Goal: Use online tool/utility: Use online tool/utility

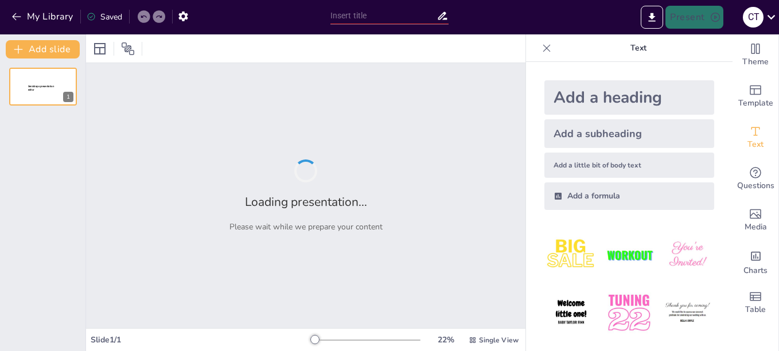
type input "Descubriendo Power BI: Tu nuevo aliado en el análisis de datos"
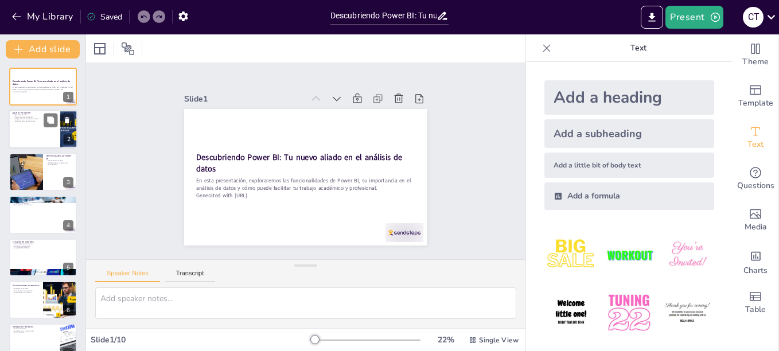
click at [36, 122] on p "¿Facilita la toma de decisiones?" at bounding box center [34, 122] width 45 height 2
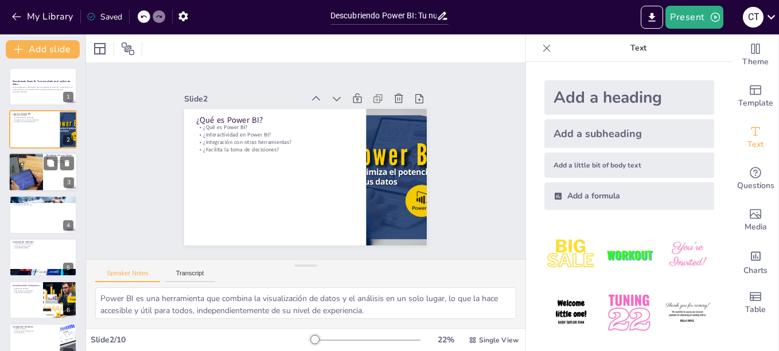
click at [10, 174] on div at bounding box center [26, 172] width 90 height 39
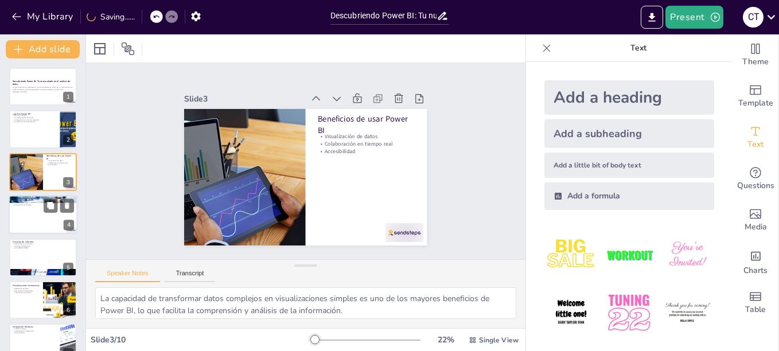
click at [11, 218] on div at bounding box center [43, 214] width 69 height 39
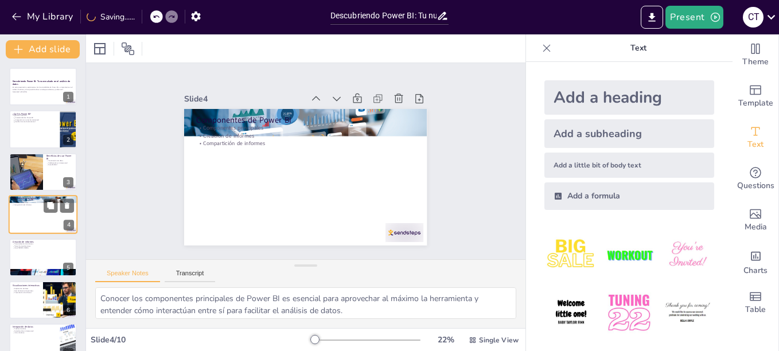
scroll to position [10, 0]
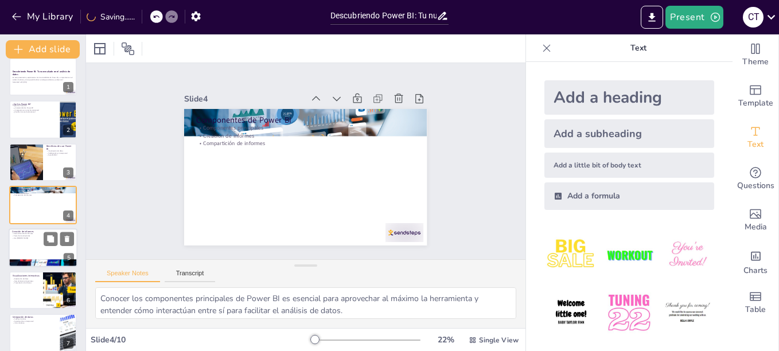
click at [31, 234] on p "Personalización de informes" at bounding box center [43, 233] width 62 height 2
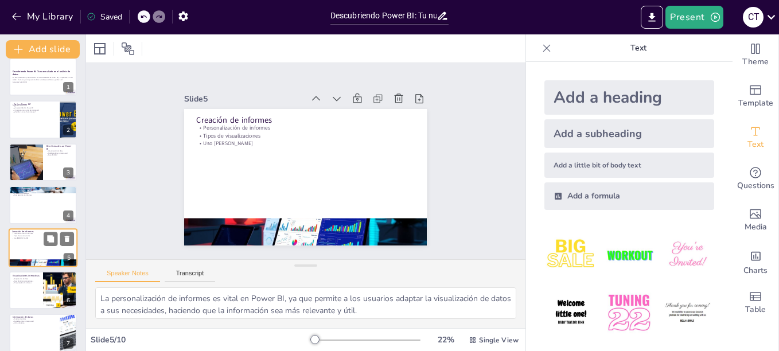
scroll to position [53, 0]
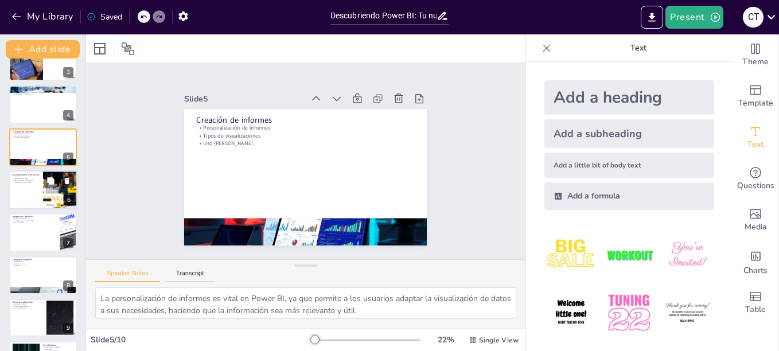
click at [37, 193] on div at bounding box center [43, 189] width 69 height 39
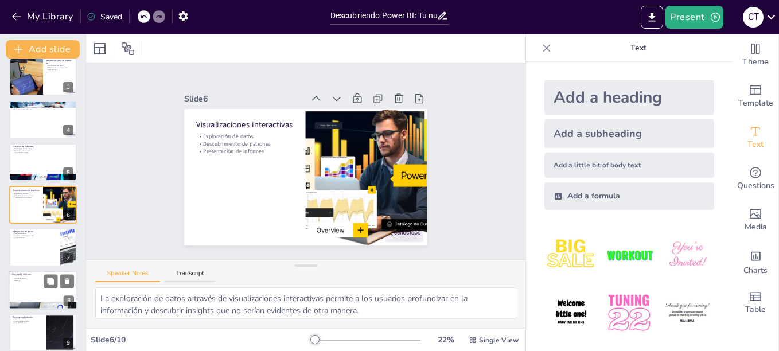
click at [25, 235] on p "Actualización en tiempo real" at bounding box center [35, 236] width 44 height 2
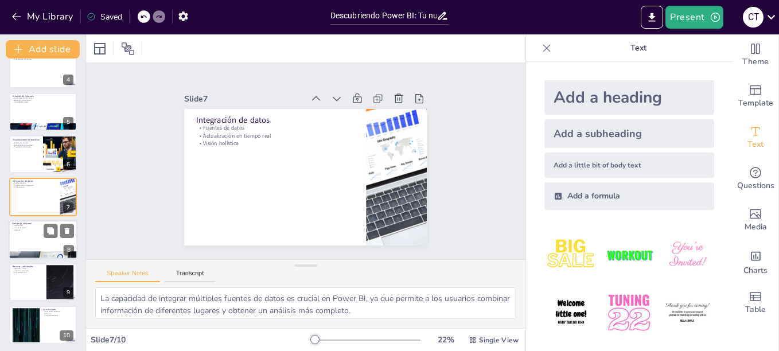
scroll to position [148, 0]
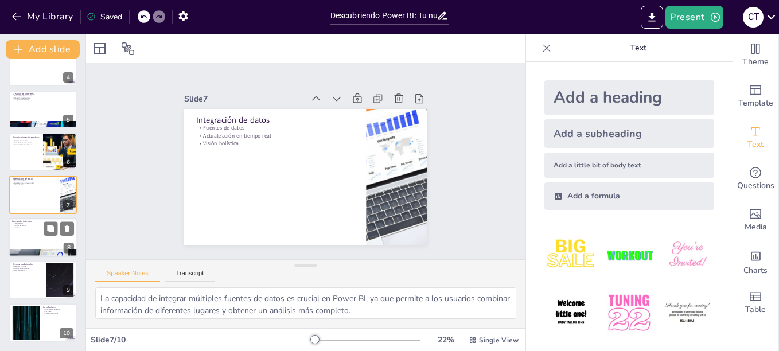
click at [24, 241] on div at bounding box center [43, 237] width 69 height 39
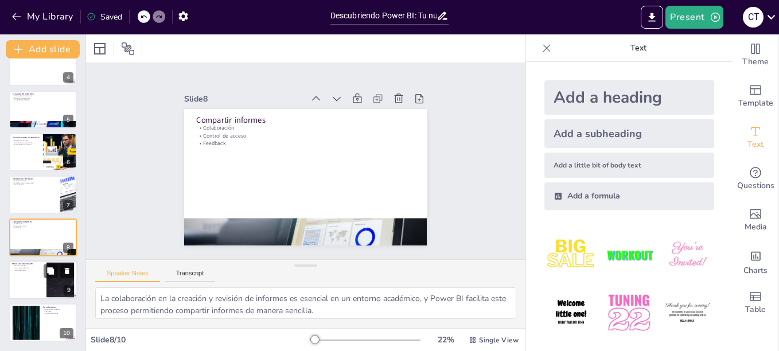
click at [21, 275] on div at bounding box center [43, 280] width 69 height 39
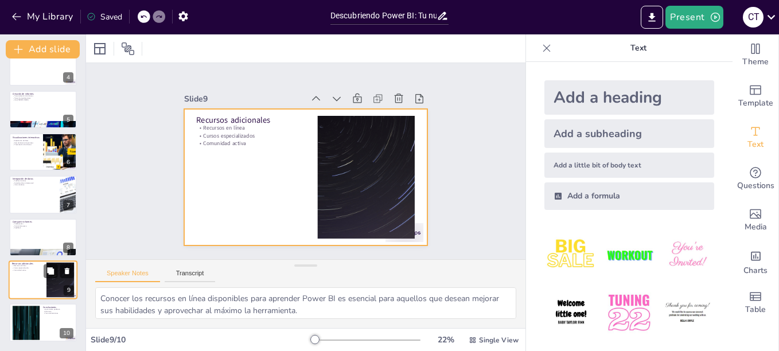
click at [34, 275] on div at bounding box center [43, 280] width 69 height 39
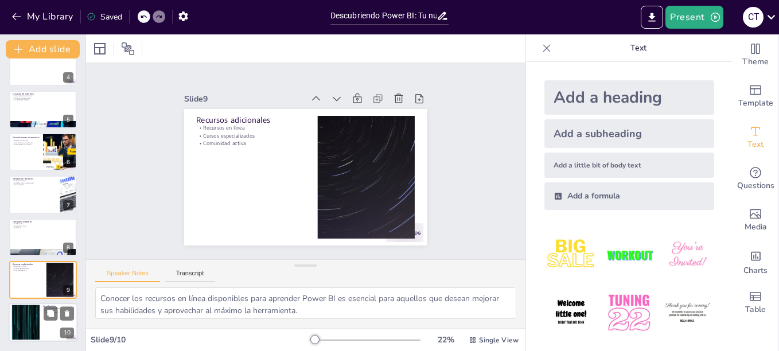
click at [37, 309] on div at bounding box center [26, 322] width 62 height 35
type textarea "Reconocer a Power BI como una herramienta poderosa es clave para entender su im…"
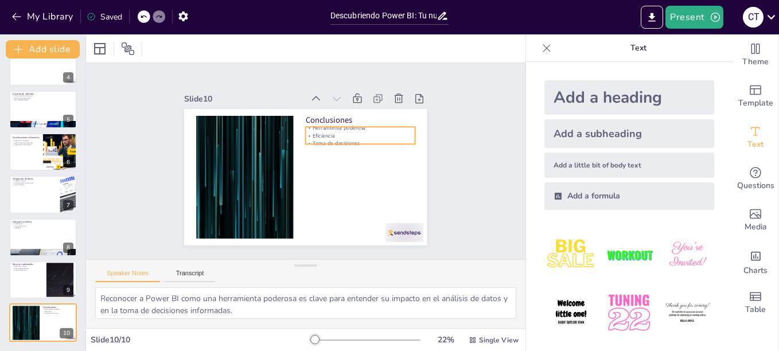
click at [342, 133] on p "Eficiencia" at bounding box center [364, 148] width 108 height 30
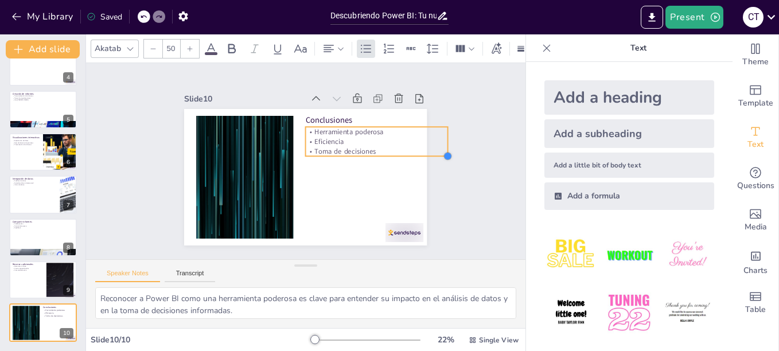
type input "51.1"
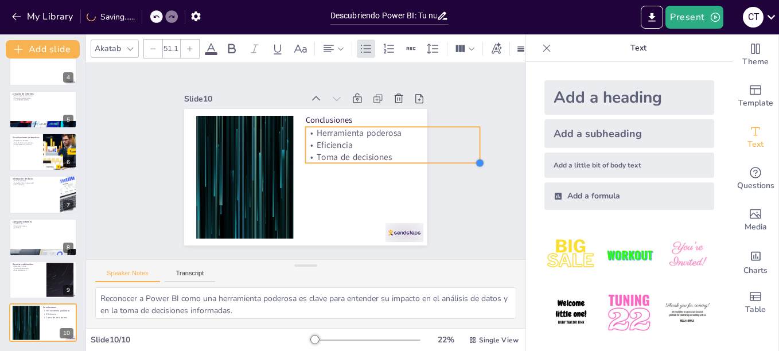
drag, startPoint x: 403, startPoint y: 141, endPoint x: 387, endPoint y: 151, distance: 19.6
click at [387, 151] on div "Conclusiones Herramienta poderosa Eficiencia Toma de decisiones" at bounding box center [299, 176] width 277 height 224
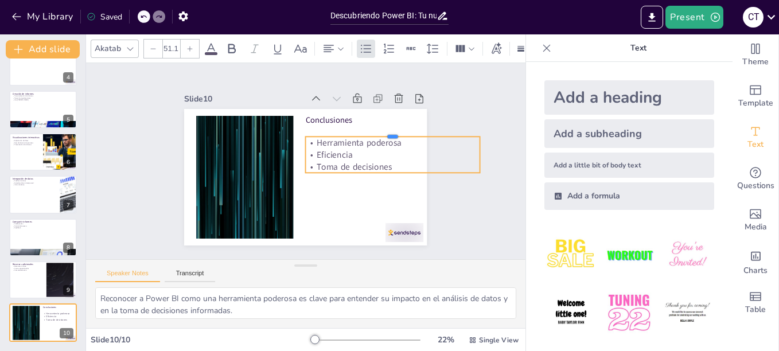
drag, startPoint x: 353, startPoint y: 122, endPoint x: 345, endPoint y: 131, distance: 12.6
click at [345, 154] on div at bounding box center [352, 240] width 45 height 173
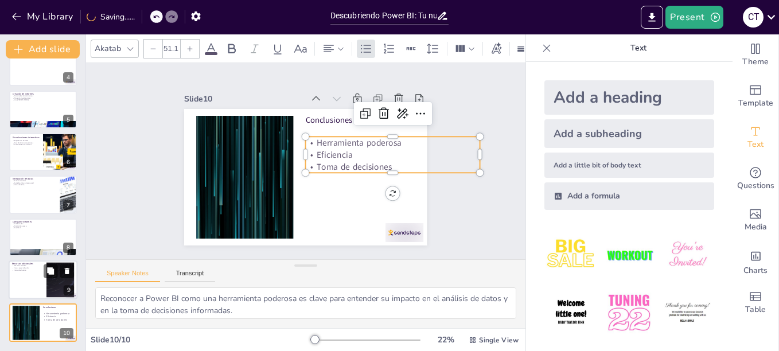
click at [36, 271] on div at bounding box center [43, 280] width 69 height 39
type textarea "Conocer los recursos en línea disponibles para aprender Power BI es esencial pa…"
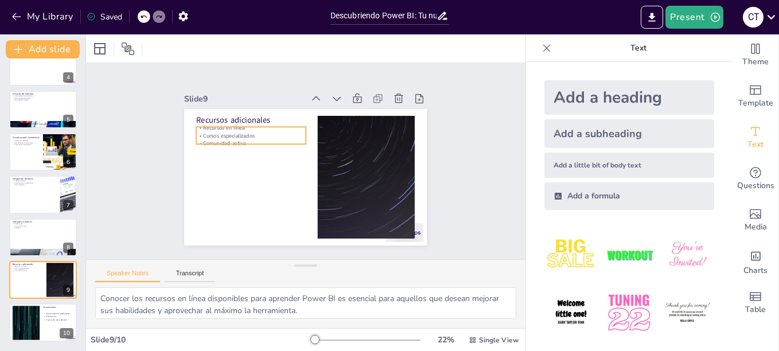
click at [215, 129] on p "Cursos especializados" at bounding box center [262, 119] width 106 height 41
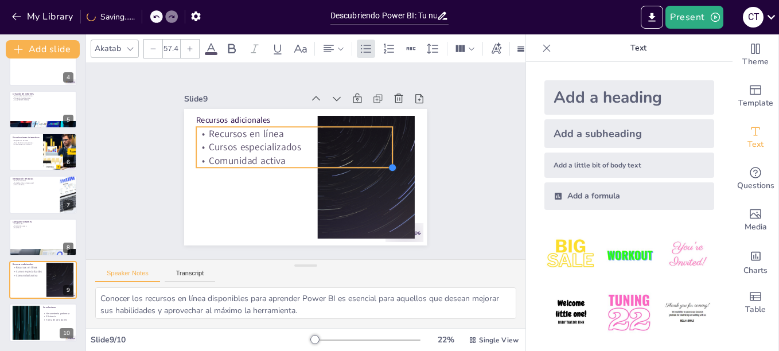
type input "59.6"
drag, startPoint x: 298, startPoint y: 141, endPoint x: 288, endPoint y: 156, distance: 18.5
click at [288, 156] on div "Recursos adicionales Recursos en línea Cursos especializados Comunidad activa" at bounding box center [295, 173] width 272 height 264
click at [34, 184] on p "Visión holística" at bounding box center [34, 185] width 45 height 2
type textarea "La capacidad de integrar múltiples fuentes de datos es crucial en Power BI, ya …"
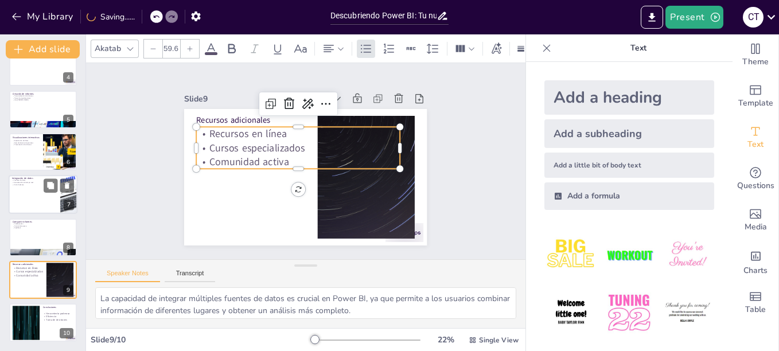
scroll to position [138, 0]
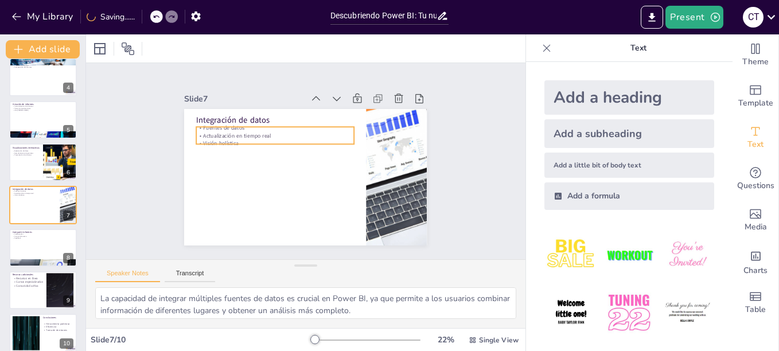
click at [216, 134] on p "Actualización en tiempo real" at bounding box center [279, 133] width 158 height 24
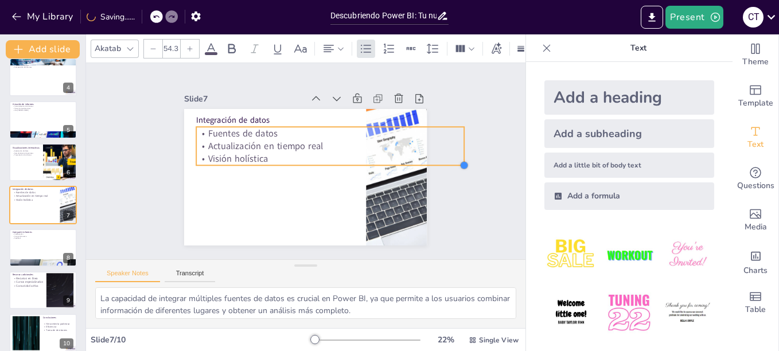
type input "55.3"
drag, startPoint x: 342, startPoint y: 143, endPoint x: 342, endPoint y: 156, distance: 12.6
click at [342, 156] on div "Integración de datos Fuentes de datos Actualización en tiempo real Visión holís…" at bounding box center [302, 177] width 266 height 184
click at [20, 176] on div at bounding box center [43, 162] width 69 height 39
type textarea "La exploración de datos a través de visualizaciones interactivas permite a los …"
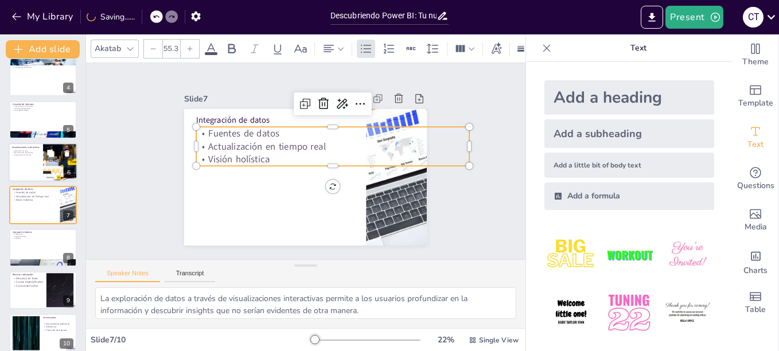
scroll to position [95, 0]
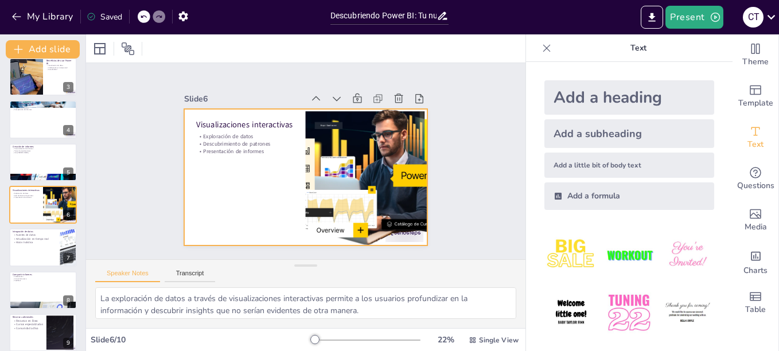
click at [221, 147] on p "Presentación de informes" at bounding box center [245, 150] width 97 height 7
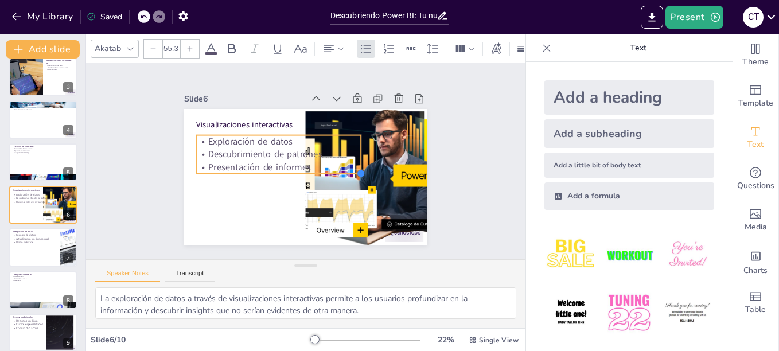
type input "56.4"
drag, startPoint x: 284, startPoint y: 149, endPoint x: 284, endPoint y: 162, distance: 13.2
click at [284, 162] on div "Visualizaciones interactivas Exploración de datos Descubrimiento de patrones Pr…" at bounding box center [304, 176] width 256 height 161
click at [30, 151] on p "Uso [PERSON_NAME]" at bounding box center [43, 152] width 62 height 2
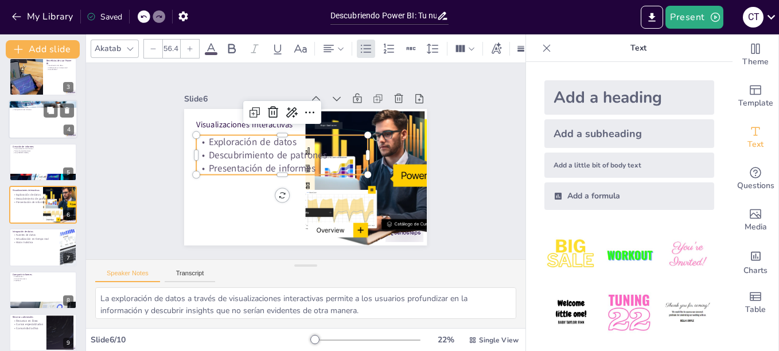
type textarea "La personalización de informes es vital en Power BI, ya que permite a los usuar…"
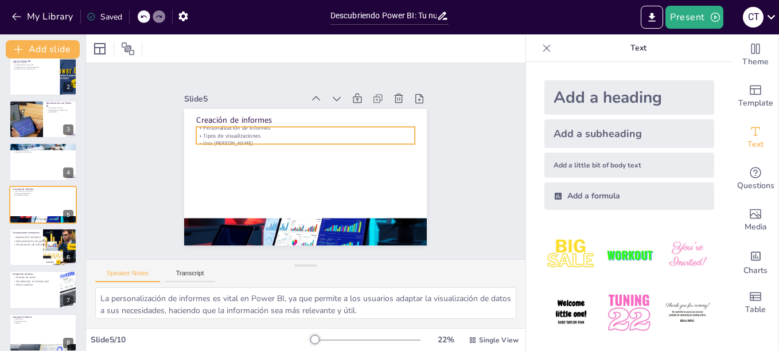
click at [237, 137] on p "Uso [PERSON_NAME]" at bounding box center [315, 146] width 193 height 116
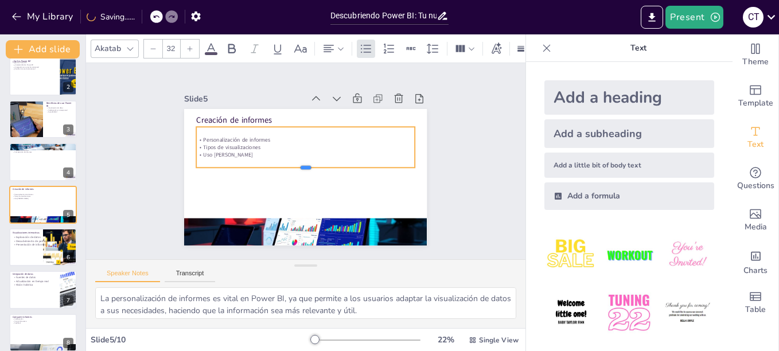
drag, startPoint x: 297, startPoint y: 143, endPoint x: 297, endPoint y: 166, distance: 23.5
click at [297, 166] on div at bounding box center [304, 172] width 216 height 55
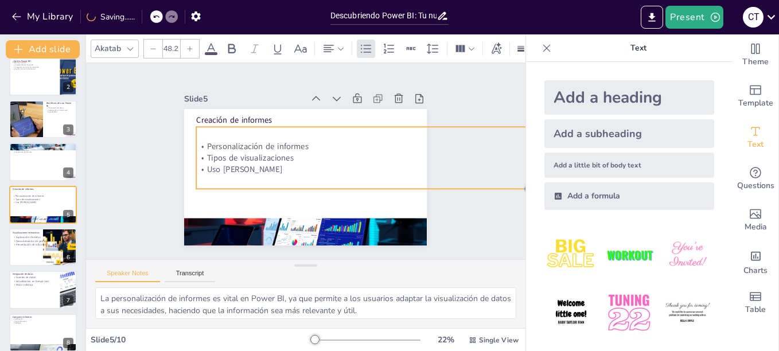
type input "48.6"
drag, startPoint x: 409, startPoint y: 164, endPoint x: 417, endPoint y: 185, distance: 22.9
click at [417, 185] on div "Creación de informes Personalización de informes Tipos de visualizaciones Uso […" at bounding box center [304, 176] width 256 height 161
click at [26, 150] on p "Creación de informes" at bounding box center [43, 150] width 62 height 2
type textarea "Conocer los componentes principales de Power BI es esencial para aprovechar al …"
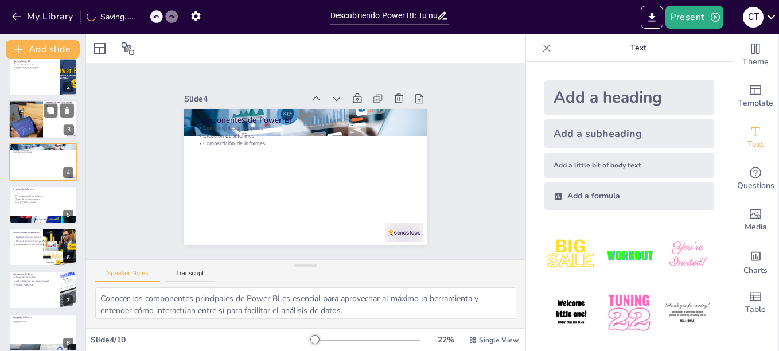
scroll to position [10, 0]
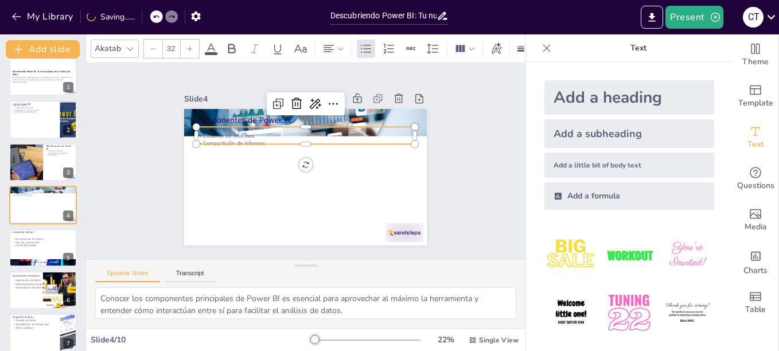
click at [255, 137] on p "Compartición de informes" at bounding box center [313, 145] width 203 height 96
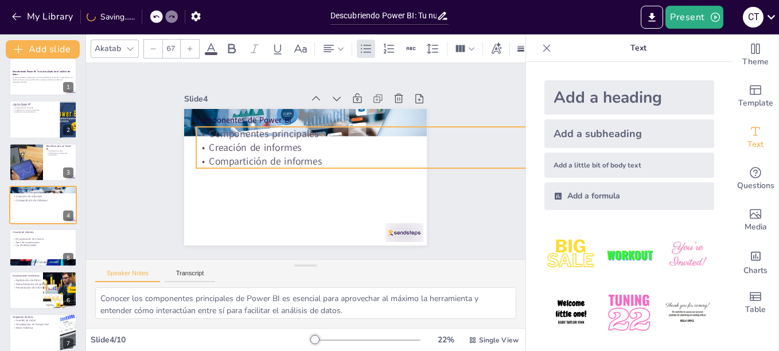
type input "71.2"
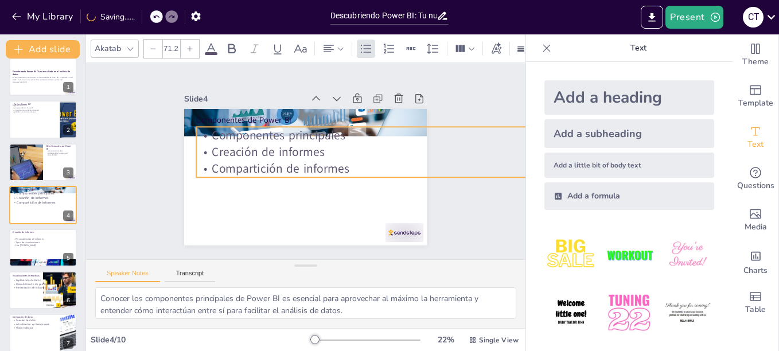
drag, startPoint x: 410, startPoint y: 142, endPoint x: 415, endPoint y: 163, distance: 21.9
click at [415, 163] on div "Componentes de Power BI Componentes principales Creación de informes Compartici…" at bounding box center [302, 177] width 266 height 184
click at [41, 152] on div at bounding box center [26, 162] width 90 height 39
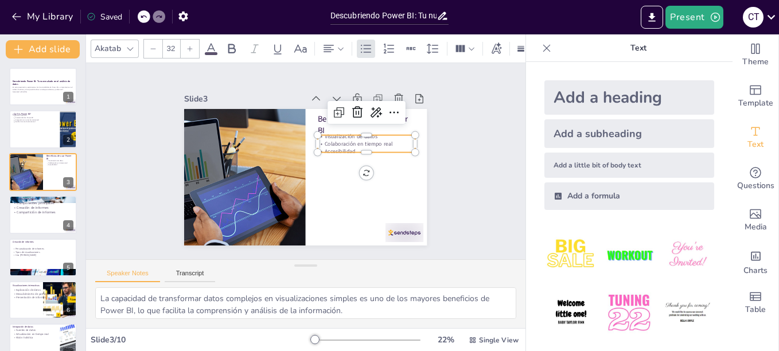
click at [323, 147] on p "Colaboración en tiempo real" at bounding box center [369, 170] width 92 height 46
click at [22, 137] on div at bounding box center [43, 129] width 69 height 39
type textarea "Power BI es una herramienta que combina la visualización de datos y el análisis…"
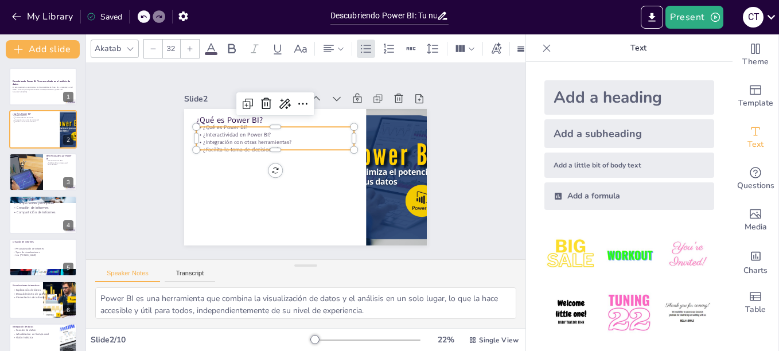
click at [215, 135] on p "¿Integración con otras herramientas?" at bounding box center [280, 136] width 156 height 40
